Goal: Information Seeking & Learning: Understand process/instructions

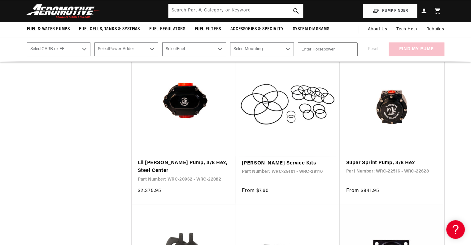
scroll to position [437, 0]
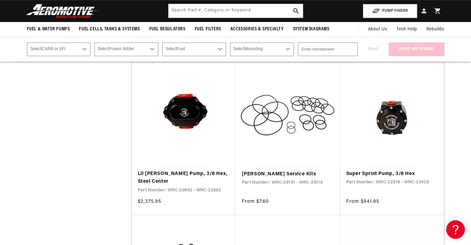
drag, startPoint x: 472, startPoint y: 27, endPoint x: 459, endPoint y: 78, distance: 52.4
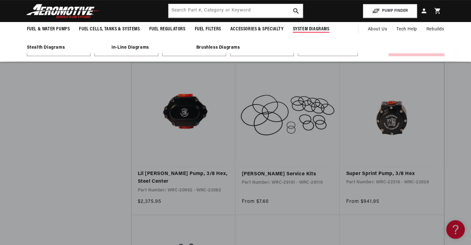
click at [313, 28] on span "System Diagrams" at bounding box center [311, 29] width 37 height 7
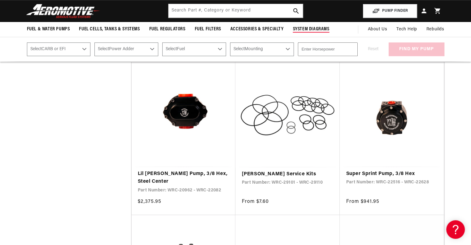
click at [308, 29] on span "System Diagrams" at bounding box center [311, 29] width 37 height 7
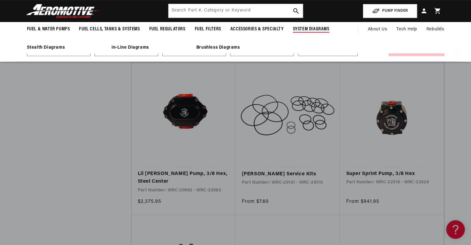
click at [311, 30] on span "System Diagrams" at bounding box center [311, 29] width 37 height 7
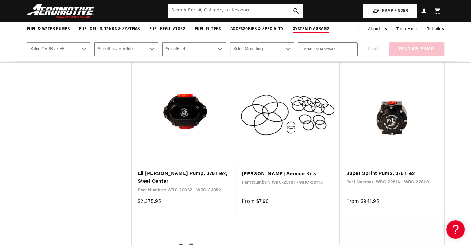
click at [309, 25] on summary "System Diagrams" at bounding box center [311, 29] width 46 height 15
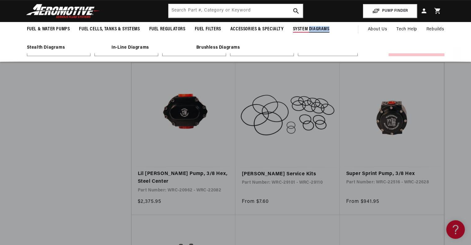
click at [309, 25] on summary "System Diagrams" at bounding box center [311, 29] width 46 height 15
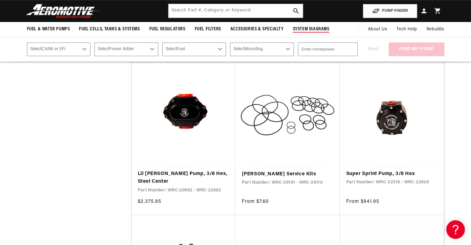
click at [306, 29] on span "System Diagrams" at bounding box center [311, 29] width 37 height 7
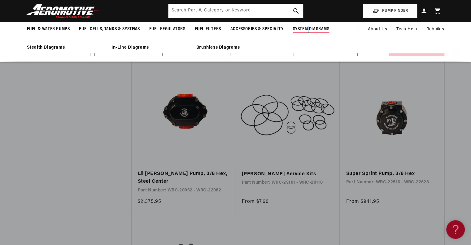
click at [306, 29] on span "System Diagrams" at bounding box center [311, 29] width 37 height 7
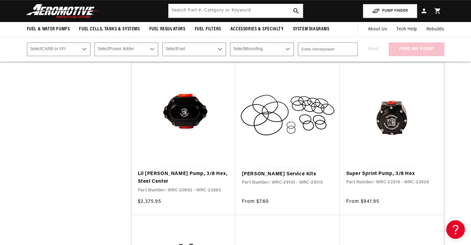
click at [338, 28] on nav "Fuel & Water Pumps Fuel Pumps In-Tank In-Line Fuel Pumps Shop All" at bounding box center [235, 29] width 448 height 15
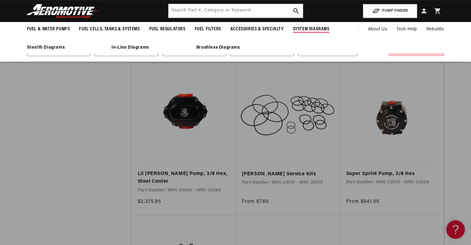
click at [309, 29] on span "System Diagrams" at bounding box center [311, 29] width 37 height 7
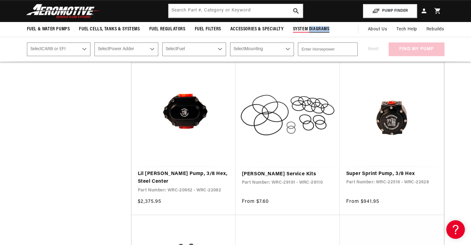
click at [309, 29] on span "System Diagrams" at bounding box center [311, 29] width 37 height 7
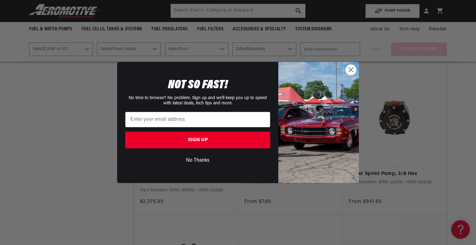
click at [352, 70] on icon "Close dialog" at bounding box center [351, 70] width 4 height 4
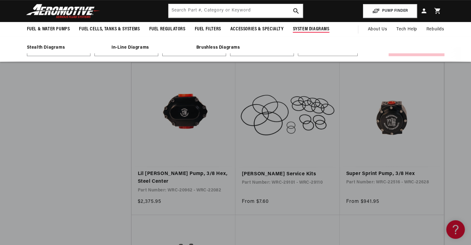
click at [312, 28] on span "System Diagrams" at bounding box center [311, 29] width 37 height 7
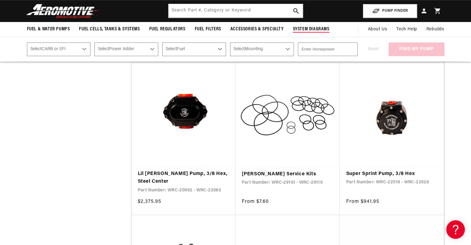
click at [312, 29] on span "System Diagrams" at bounding box center [311, 29] width 37 height 7
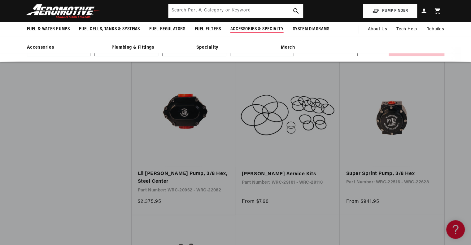
click at [261, 28] on span "Accessories & Specialty" at bounding box center [256, 29] width 53 height 7
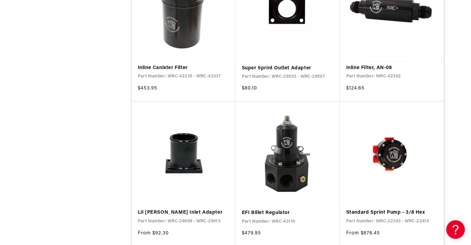
scroll to position [1004, 0]
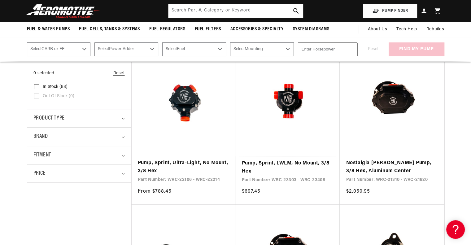
scroll to position [133, 0]
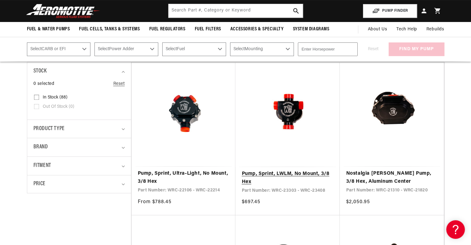
click at [287, 170] on link "Pump, Sprint, LWLM, No Mount, 3/8 Hex" at bounding box center [288, 178] width 92 height 16
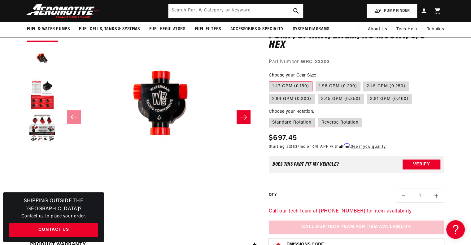
scroll to position [66, 0]
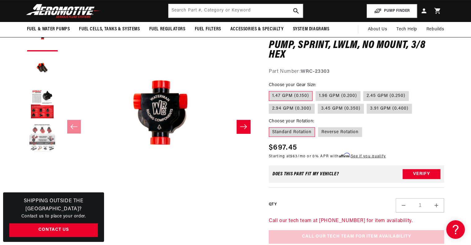
click at [41, 137] on button "Load image 4 in gallery view" at bounding box center [42, 138] width 31 height 31
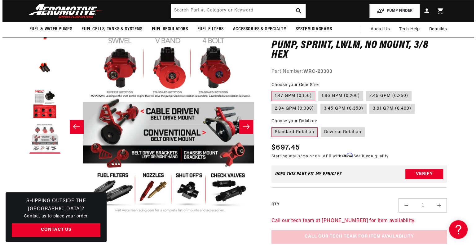
scroll to position [0, 587]
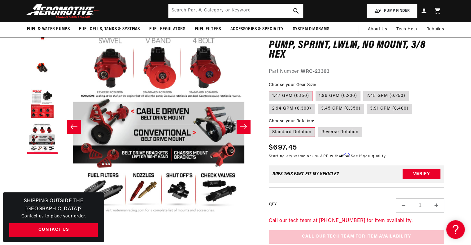
click at [61, 216] on button "Open media 4 in modal" at bounding box center [61, 216] width 0 height 0
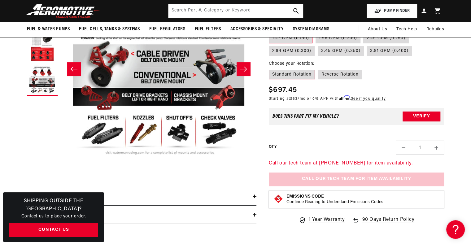
scroll to position [116, 0]
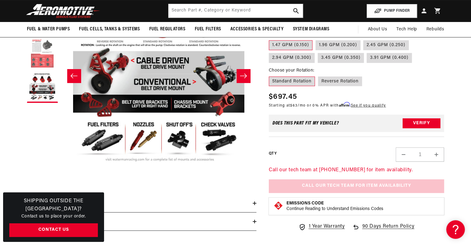
click at [38, 62] on button "Load image 3 in gallery view" at bounding box center [42, 53] width 31 height 31
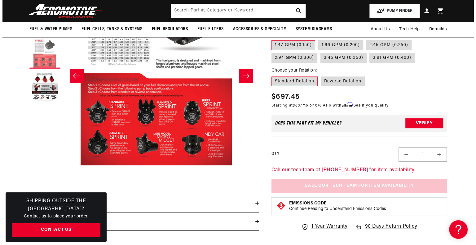
scroll to position [0, 391]
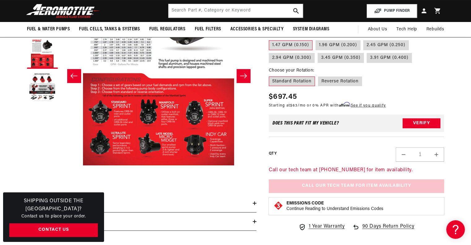
click at [61, 165] on button "Open media 3 in modal" at bounding box center [61, 165] width 0 height 0
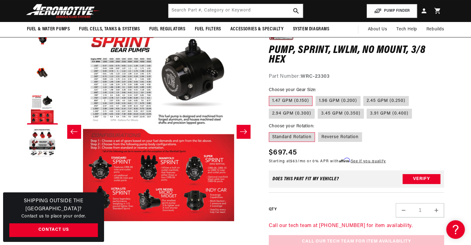
scroll to position [0, 0]
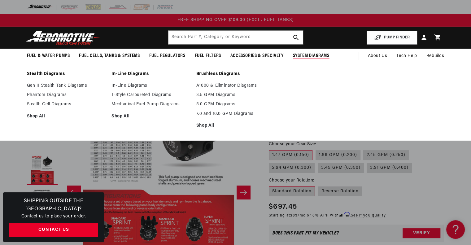
click at [312, 54] on span "System Diagrams" at bounding box center [311, 56] width 37 height 7
click at [143, 104] on link "Mechanical Fuel Pump Diagrams" at bounding box center [150, 105] width 79 height 6
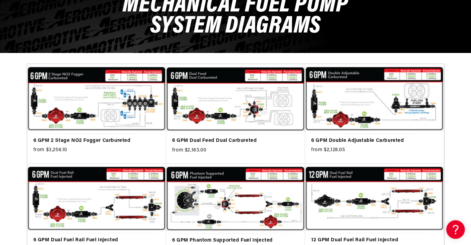
scroll to position [119, 0]
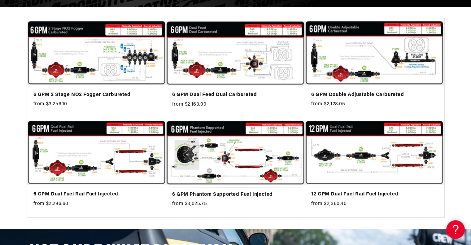
drag, startPoint x: 472, startPoint y: 54, endPoint x: 475, endPoint y: 93, distance: 38.5
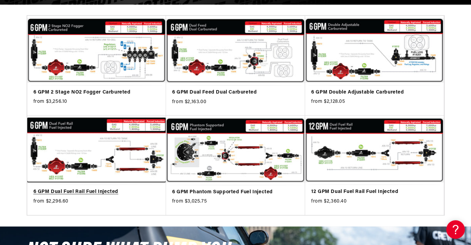
click at [85, 188] on link "6 GPM Dual Fuel Rail Fuel Injected" at bounding box center [96, 192] width 126 height 8
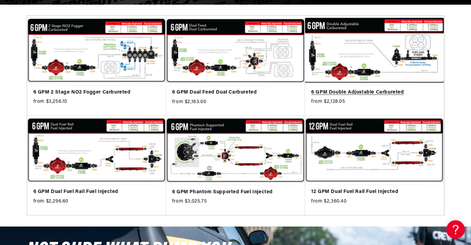
click at [344, 89] on link "6 GPM Double Adjustable Carbureted" at bounding box center [374, 93] width 126 height 8
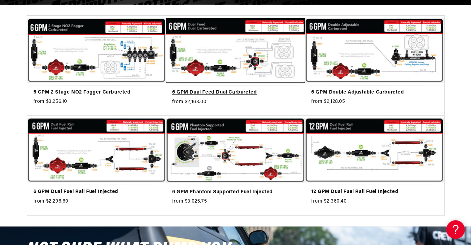
click at [226, 89] on link "6 GPM Dual Feed Dual Carbureted" at bounding box center [235, 93] width 127 height 8
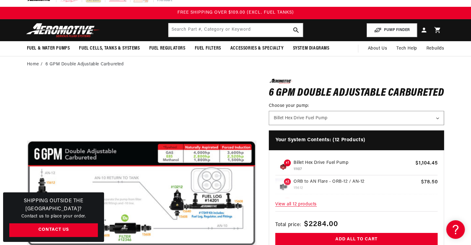
scroll to position [5, 0]
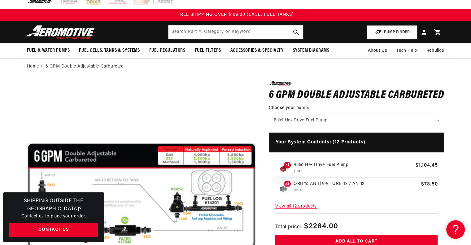
drag, startPoint x: 472, startPoint y: 41, endPoint x: 458, endPoint y: 54, distance: 19.1
click at [458, 54] on html "Skip to content Your cart Your cart is empty Loading... You may also like Subto…" at bounding box center [235, 117] width 471 height 245
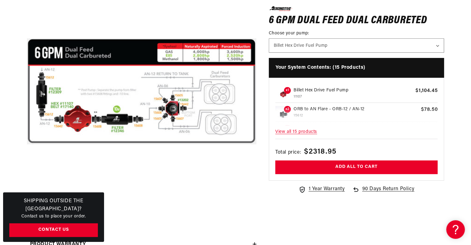
scroll to position [113, 0]
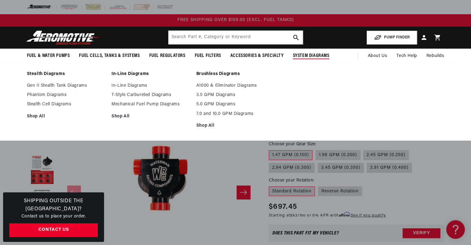
click at [307, 56] on span "System Diagrams" at bounding box center [311, 56] width 37 height 7
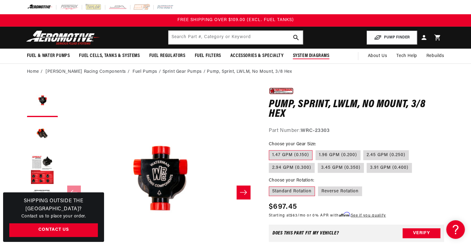
click at [307, 56] on span "System Diagrams" at bounding box center [311, 56] width 37 height 7
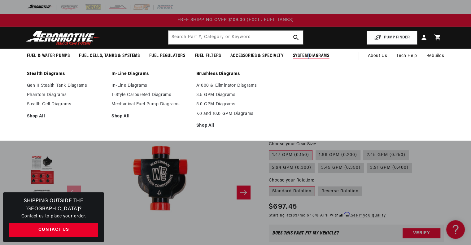
click at [307, 56] on span "System Diagrams" at bounding box center [311, 56] width 37 height 7
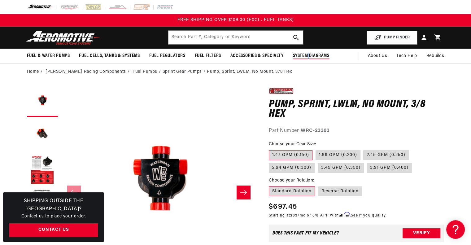
click at [307, 56] on span "System Diagrams" at bounding box center [311, 56] width 37 height 7
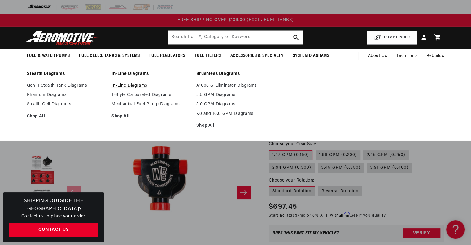
click at [128, 84] on link "In-Line Diagrams" at bounding box center [150, 86] width 79 height 6
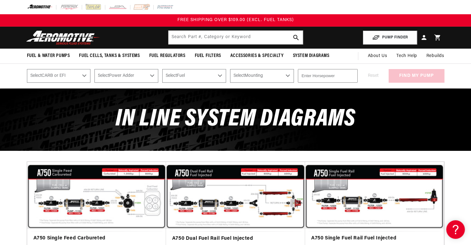
drag, startPoint x: 472, startPoint y: 24, endPoint x: 464, endPoint y: 7, distance: 18.1
click at [464, 7] on html "Skip to content Your cart Your cart is empty Loading... You may also like Subto…" at bounding box center [235, 122] width 471 height 245
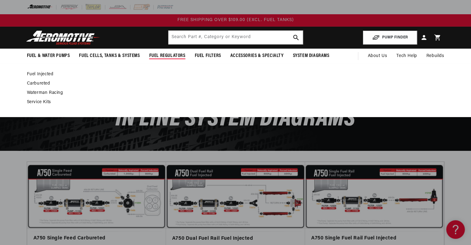
click at [40, 82] on link "Carbureted" at bounding box center [232, 84] width 411 height 6
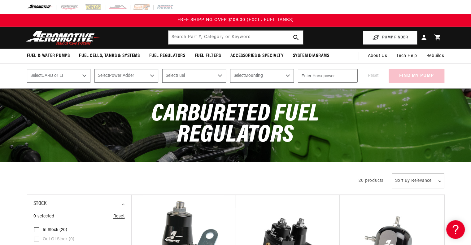
drag, startPoint x: 473, startPoint y: 29, endPoint x: 456, endPoint y: 26, distance: 17.7
click at [456, 26] on html "Skip to content Your cart Your cart is empty Loading... You may also like Subto…" at bounding box center [235, 122] width 471 height 245
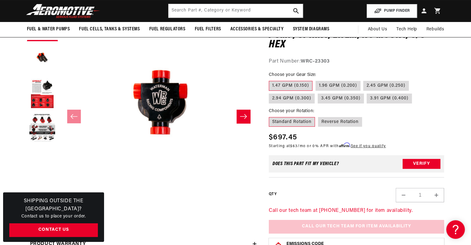
scroll to position [63, 0]
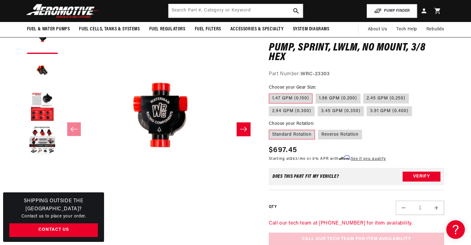
click at [61, 219] on button "Open media 1 in modal" at bounding box center [61, 219] width 0 height 0
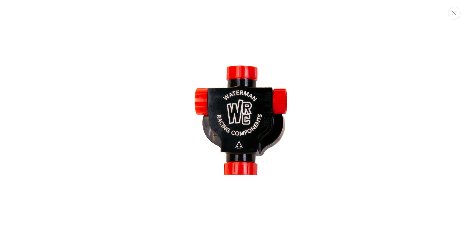
click at [159, 117] on img "Media gallery" at bounding box center [238, 130] width 334 height 334
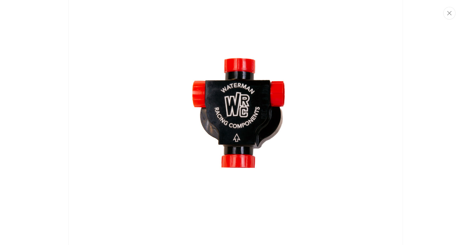
scroll to position [0, 0]
